Goal: Task Accomplishment & Management: Use online tool/utility

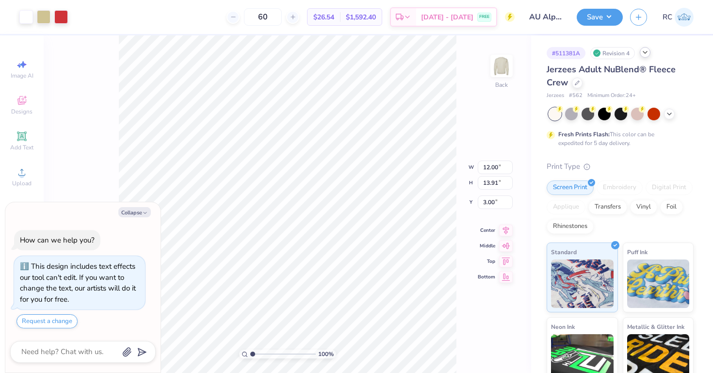
click at [647, 55] on icon at bounding box center [645, 53] width 8 height 8
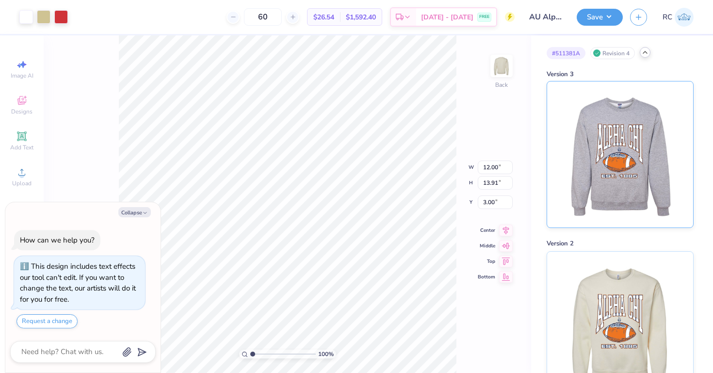
click at [622, 178] on img at bounding box center [620, 154] width 120 height 146
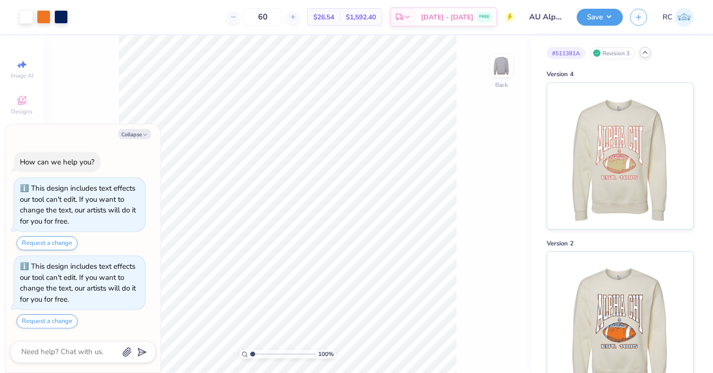
click at [647, 57] on div "# 511381A Revision 3" at bounding box center [620, 53] width 147 height 12
click at [647, 56] on div at bounding box center [645, 52] width 11 height 11
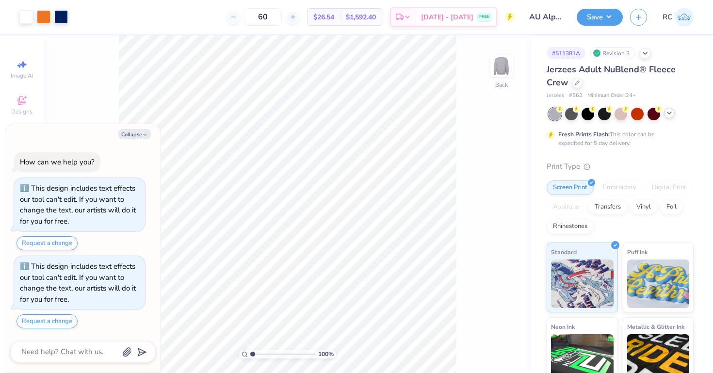
click at [671, 112] on polyline at bounding box center [669, 113] width 4 height 2
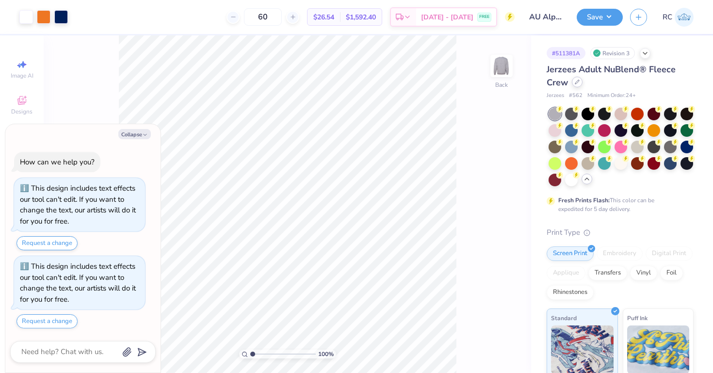
click at [580, 84] on div at bounding box center [577, 82] width 11 height 11
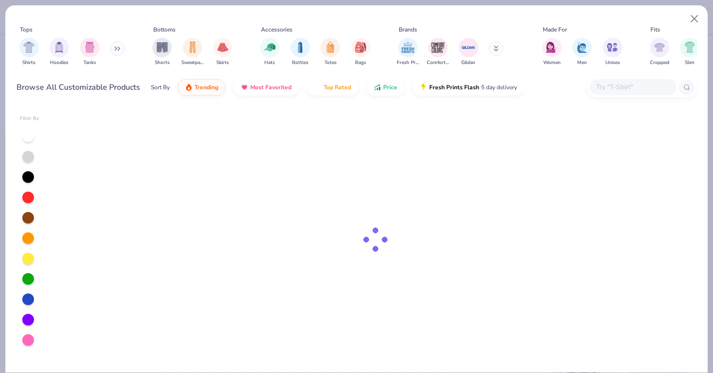
type textarea "x"
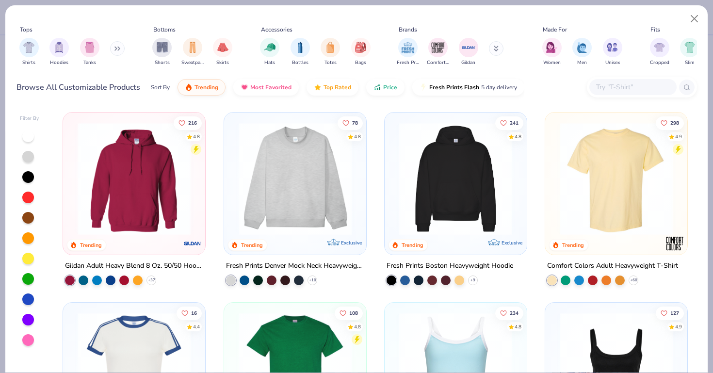
click at [625, 97] on div at bounding box center [642, 87] width 110 height 21
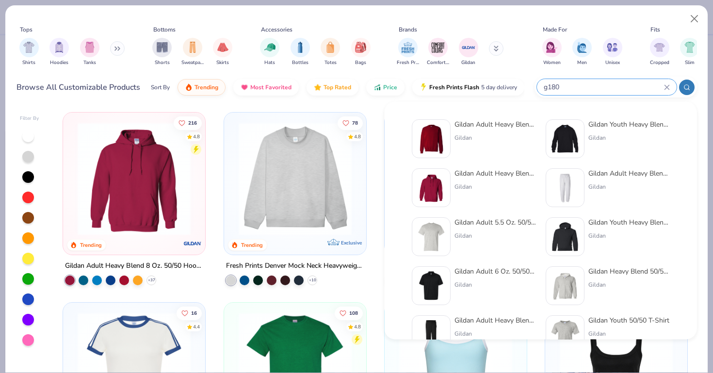
type input "g180"
click at [442, 144] on img at bounding box center [431, 139] width 30 height 30
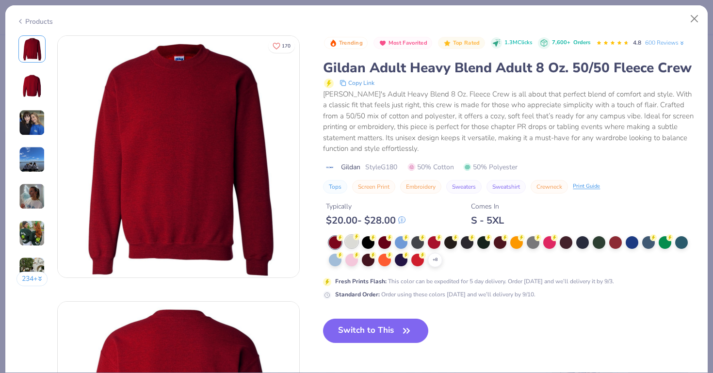
click at [352, 241] on div at bounding box center [351, 241] width 13 height 13
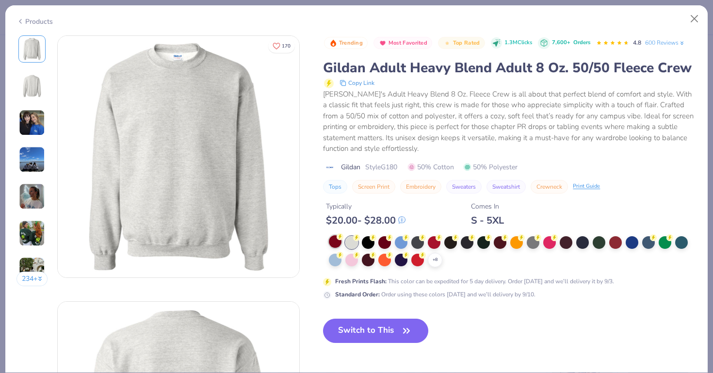
drag, startPoint x: 358, startPoint y: 333, endPoint x: 342, endPoint y: 241, distance: 93.9
click at [358, 333] on button "Switch to This" at bounding box center [375, 331] width 105 height 24
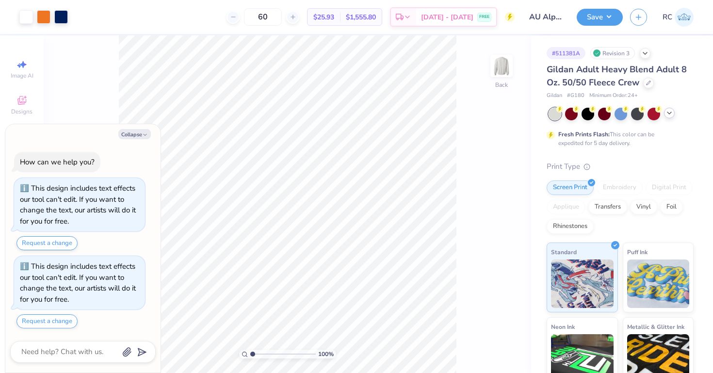
type textarea "x"
click at [495, 203] on input "2.11" at bounding box center [495, 202] width 35 height 14
type input "2"
type input "3"
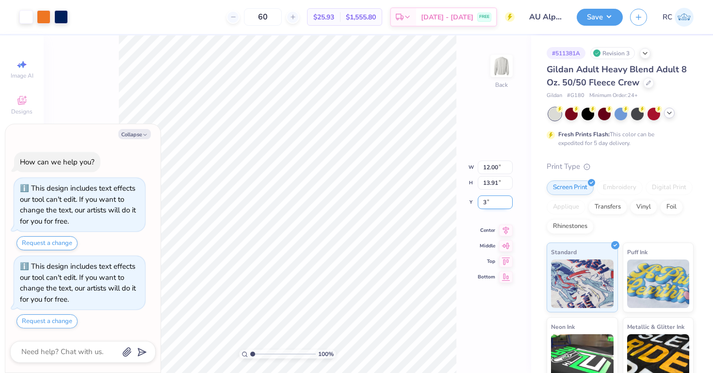
type textarea "x"
type input "3.00"
click at [509, 223] on icon at bounding box center [506, 221] width 14 height 12
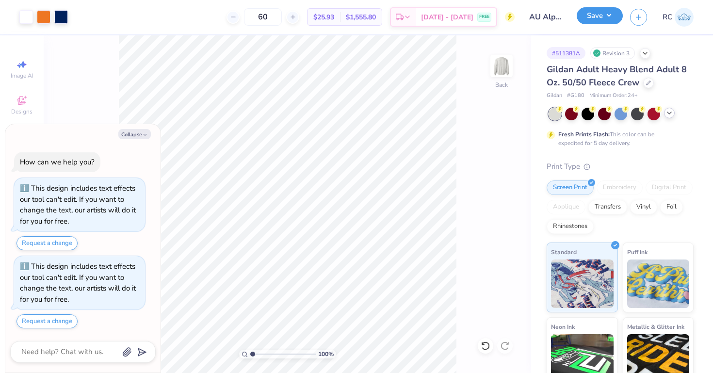
click at [592, 20] on button "Save" at bounding box center [600, 15] width 46 height 17
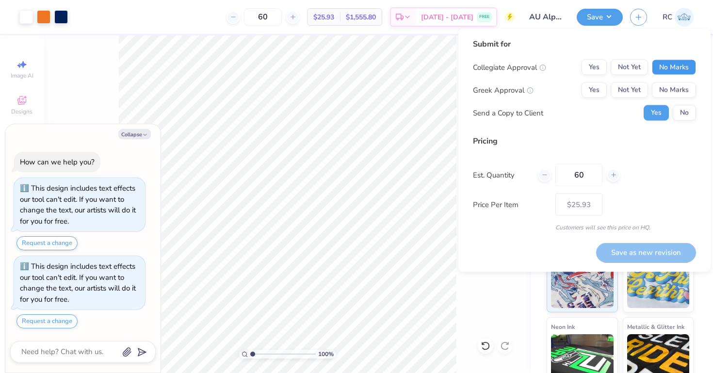
click at [666, 65] on button "No Marks" at bounding box center [674, 68] width 44 height 16
click at [597, 89] on button "Yes" at bounding box center [594, 90] width 25 height 16
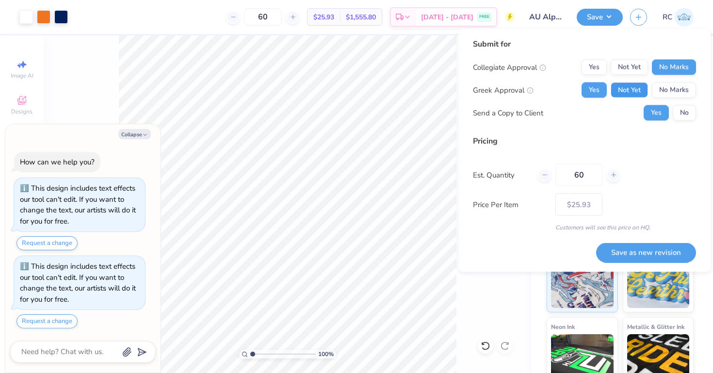
click at [631, 89] on button "Not Yet" at bounding box center [629, 90] width 37 height 16
click at [679, 112] on button "No" at bounding box center [684, 113] width 23 height 16
type textarea "x"
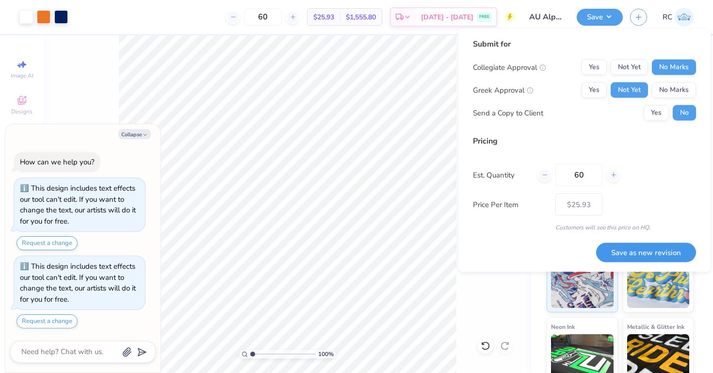
click at [656, 247] on button "Save as new revision" at bounding box center [646, 253] width 100 height 20
type input "$25.93"
type textarea "x"
